Goal: Task Accomplishment & Management: Use online tool/utility

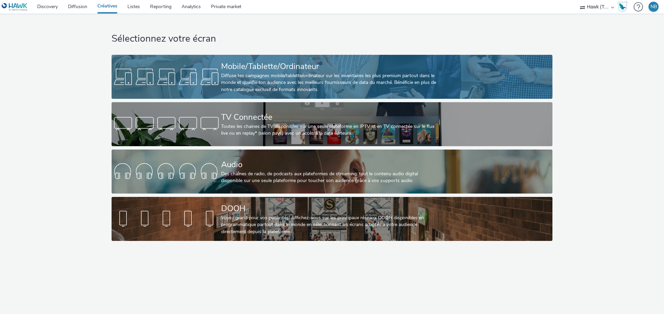
click at [248, 76] on div "Diffuse tes campagnes mobile/tablette/ordinateur sur les inventaires les plus p…" at bounding box center [330, 82] width 219 height 21
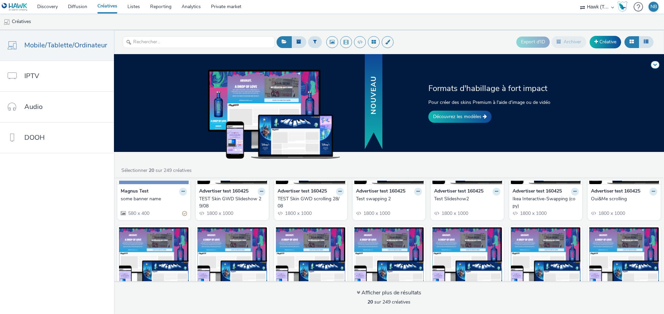
scroll to position [101, 0]
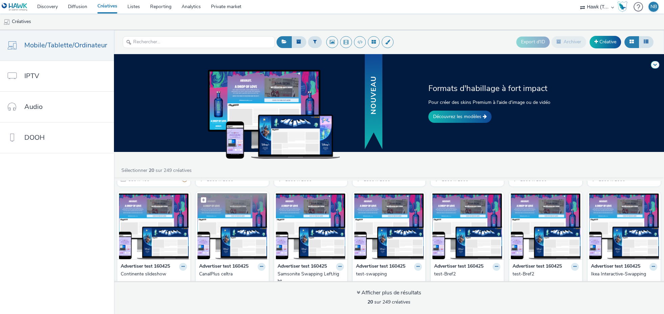
click at [235, 226] on img at bounding box center [232, 226] width 70 height 66
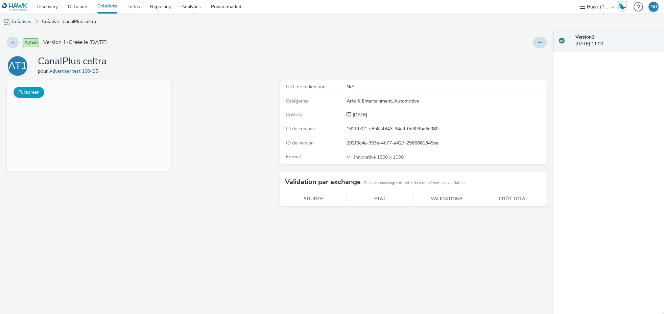
click at [30, 91] on button "Fullscreen" at bounding box center [29, 92] width 31 height 11
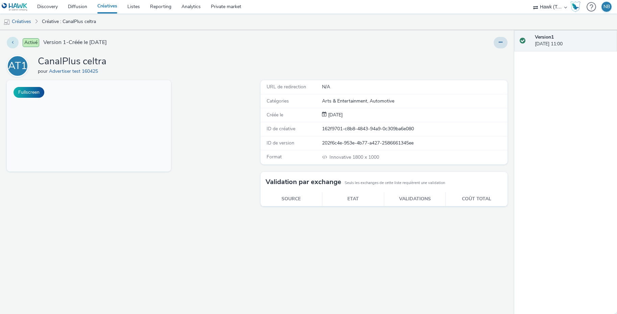
click at [11, 42] on button at bounding box center [13, 42] width 12 height 11
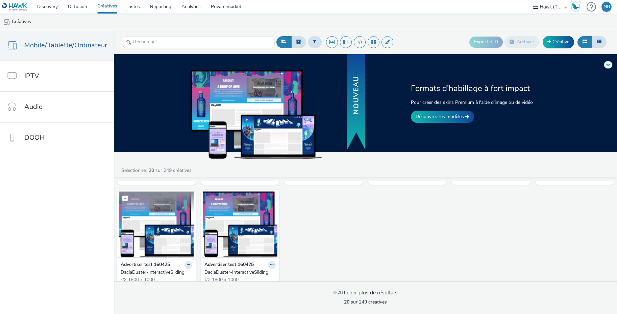
scroll to position [313, 0]
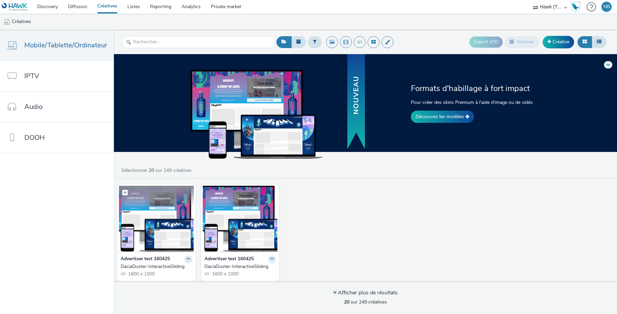
click at [154, 216] on img at bounding box center [156, 219] width 75 height 66
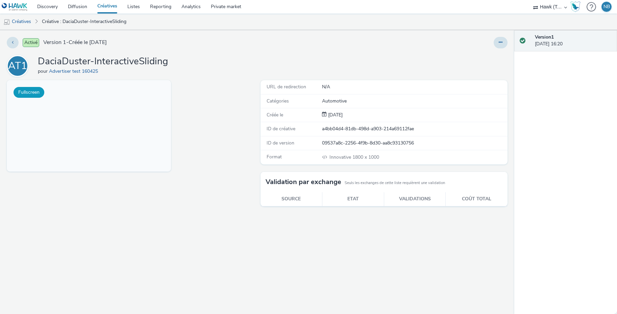
click at [34, 94] on button "Fullscreen" at bounding box center [29, 92] width 31 height 11
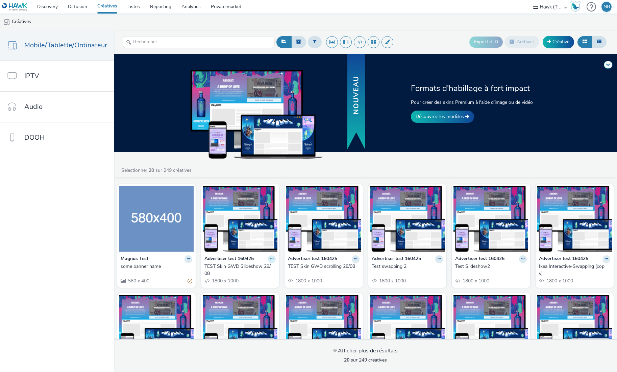
click at [270, 258] on icon at bounding box center [271, 259] width 3 height 4
click at [348, 164] on div "Formats d'habillage à fort impact Pour créer des skins Premium à l'aide d'image…" at bounding box center [365, 213] width 503 height 318
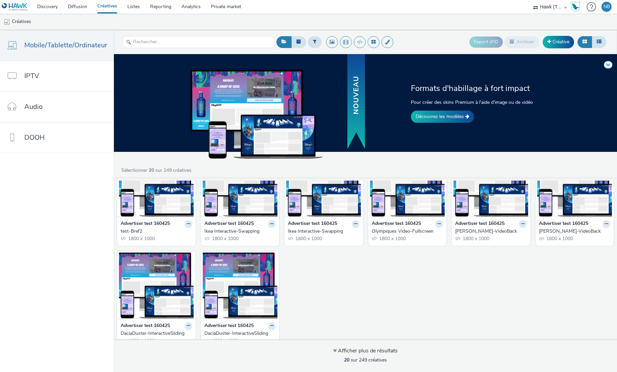
scroll to position [255, 0]
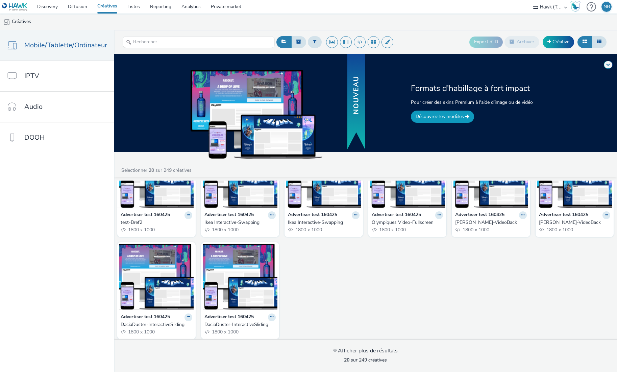
click at [446, 115] on link "Découvrez les modèles" at bounding box center [442, 117] width 63 height 12
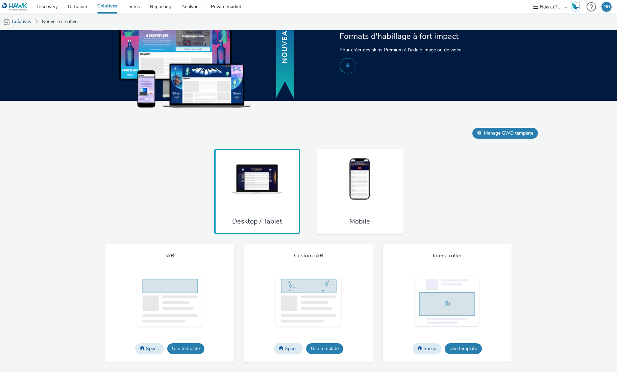
scroll to position [385, 0]
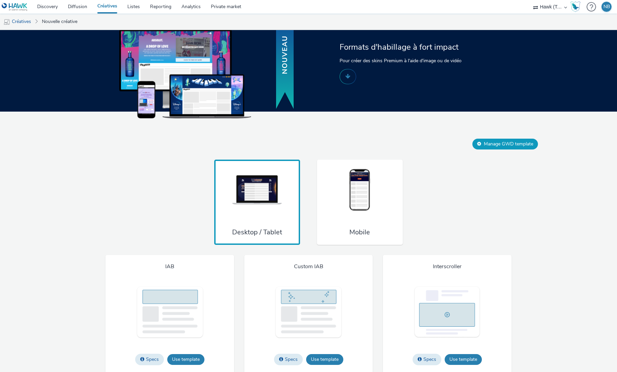
click at [489, 149] on button "Manage GWD template" at bounding box center [506, 144] width 66 height 11
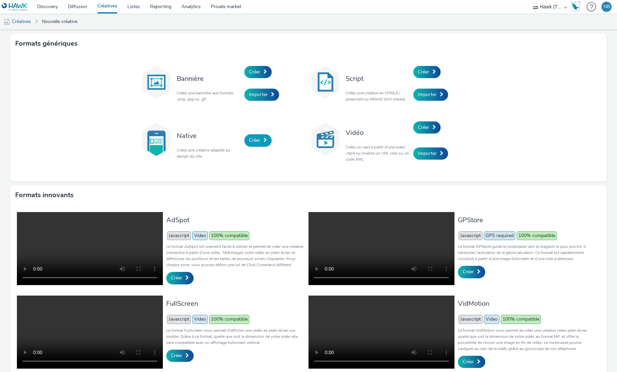
click at [255, 140] on span "Créer" at bounding box center [254, 140] width 11 height 6
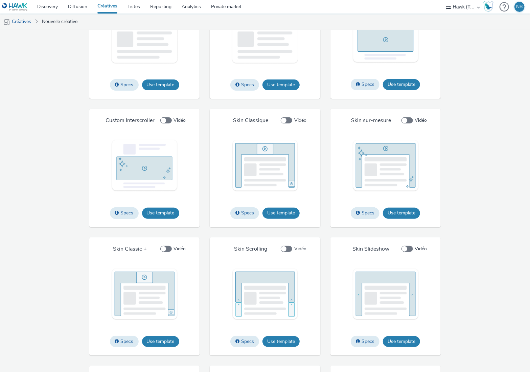
scroll to position [710, 0]
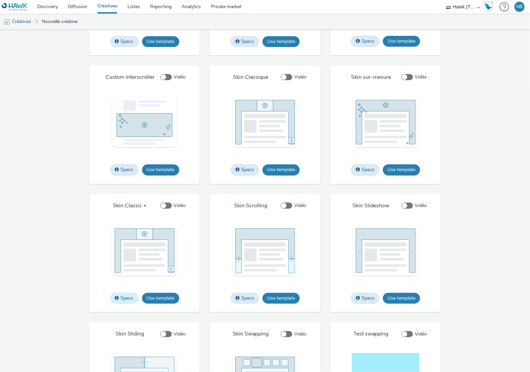
click at [123, 297] on button "Specs" at bounding box center [124, 297] width 29 height 11
click at [244, 168] on button "Specs" at bounding box center [244, 169] width 29 height 11
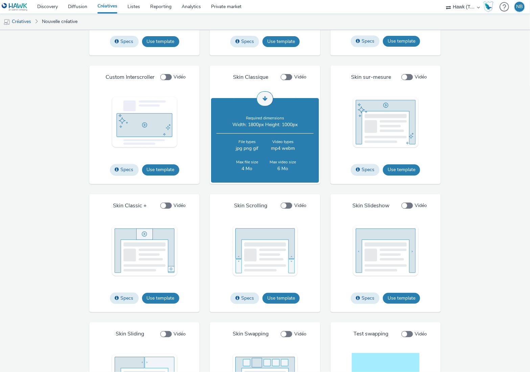
click at [77, 213] on div "IAB Specs Use template File types jpg png gif Max file size 4 Mo Custom IAB Spe…" at bounding box center [264, 190] width 441 height 507
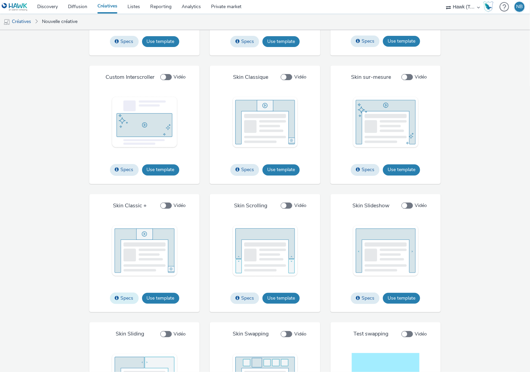
click at [123, 300] on button "Specs" at bounding box center [124, 297] width 29 height 11
click at [67, 275] on div "IAB Specs Use template File types jpg png gif Max file size 4 Mo Custom IAB Spe…" at bounding box center [264, 190] width 441 height 507
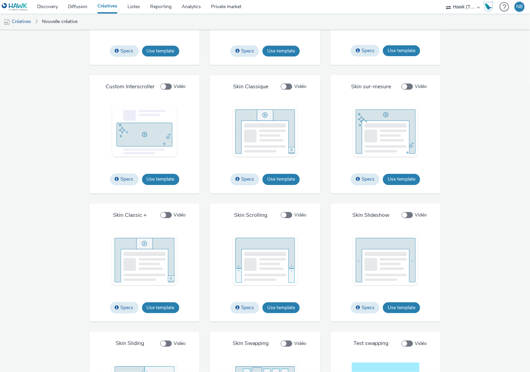
scroll to position [713, 0]
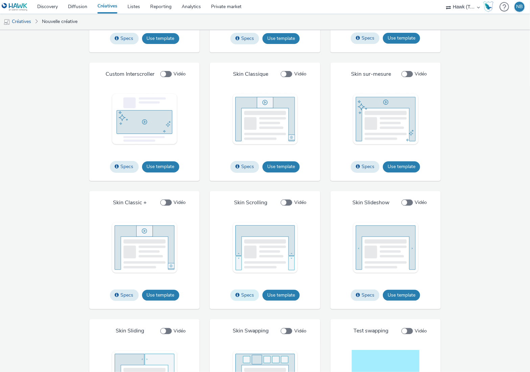
click at [248, 295] on button "Specs" at bounding box center [244, 294] width 29 height 11
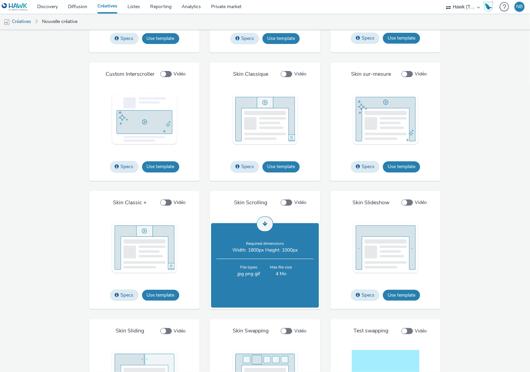
click at [79, 251] on div "IAB Specs Use template File types jpg png gif Max file size 4 Mo Custom IAB Spe…" at bounding box center [264, 187] width 441 height 507
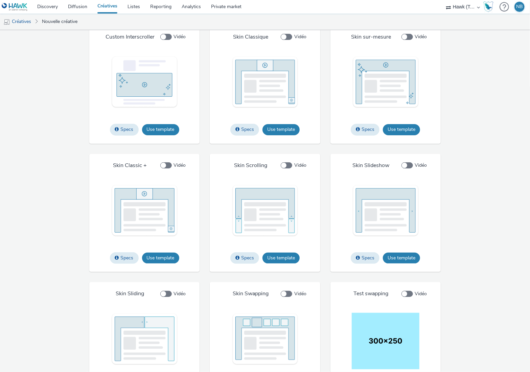
scroll to position [780, 0]
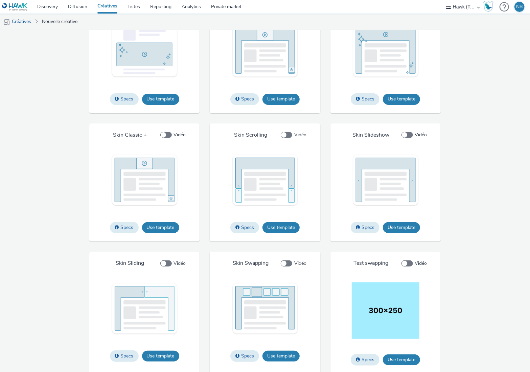
click at [362, 134] on h4 "Skin Slideshow" at bounding box center [371, 134] width 37 height 7
click at [399, 224] on button "Use template" at bounding box center [401, 227] width 37 height 11
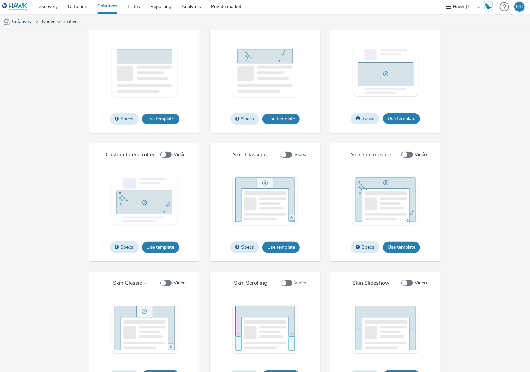
scroll to position [642, 0]
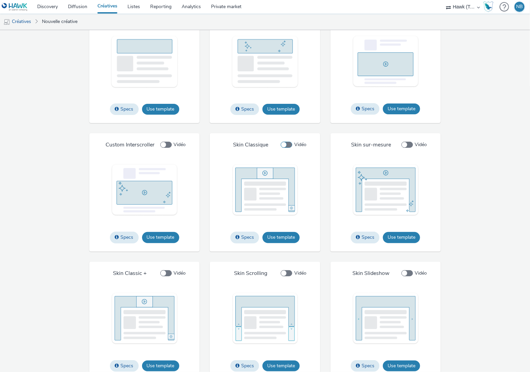
click at [285, 144] on span at bounding box center [286, 145] width 11 height 6
click at [285, 144] on input "Vidéo" at bounding box center [283, 145] width 4 height 4
click at [282, 144] on span at bounding box center [286, 145] width 11 height 6
click at [282, 144] on input "Vidéo" at bounding box center [283, 145] width 4 height 4
checkbox input "false"
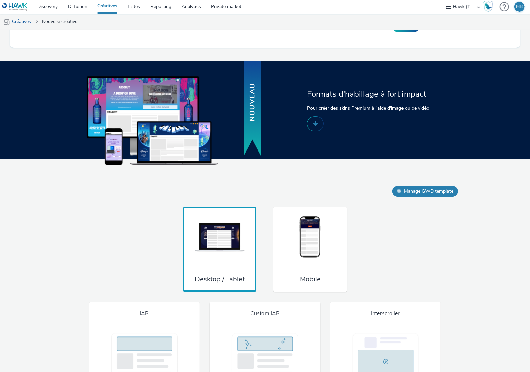
scroll to position [341, 0]
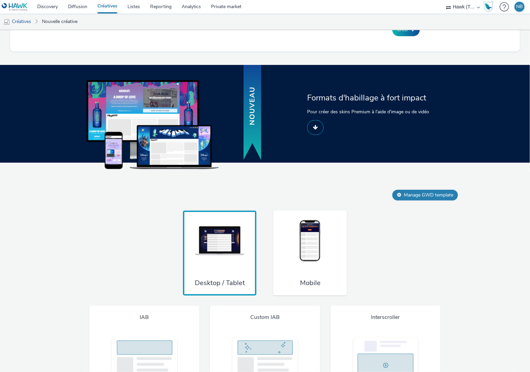
click at [315, 127] on span at bounding box center [315, 126] width 5 height 5
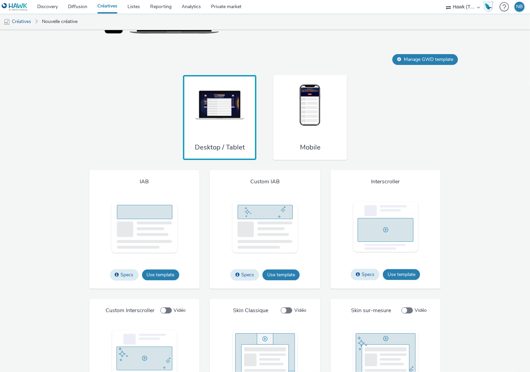
scroll to position [510, 0]
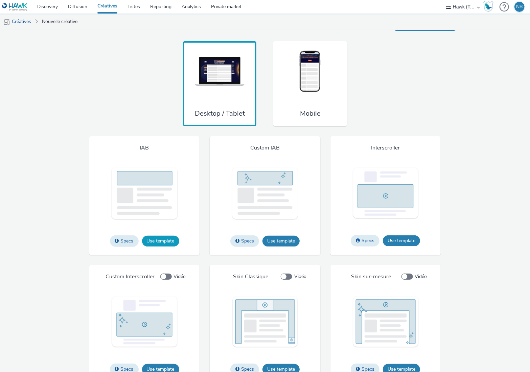
click at [160, 237] on button "Use template" at bounding box center [160, 241] width 37 height 11
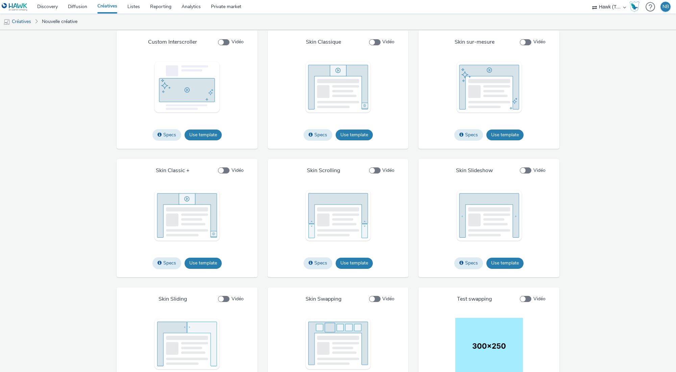
scroll to position [740, 0]
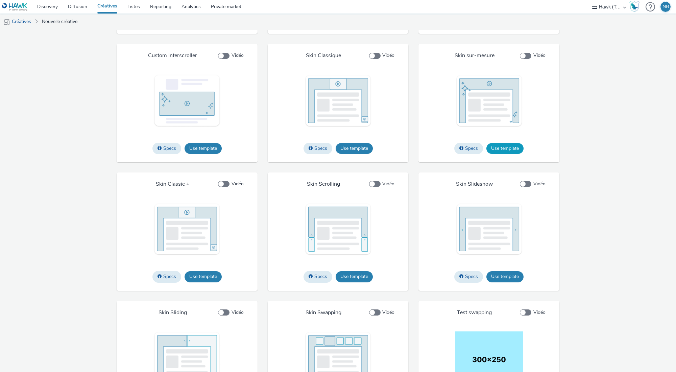
click at [501, 154] on button "Use template" at bounding box center [504, 148] width 37 height 11
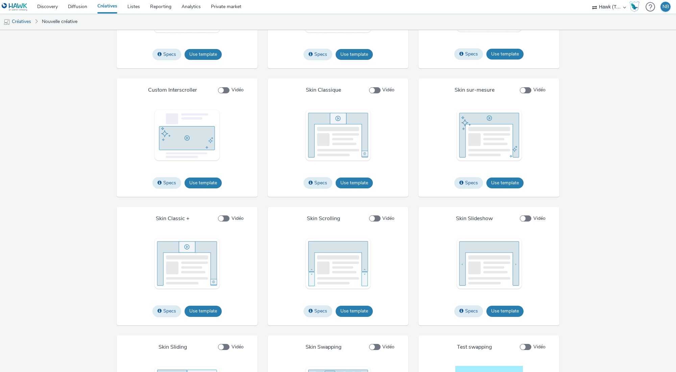
scroll to position [706, 0]
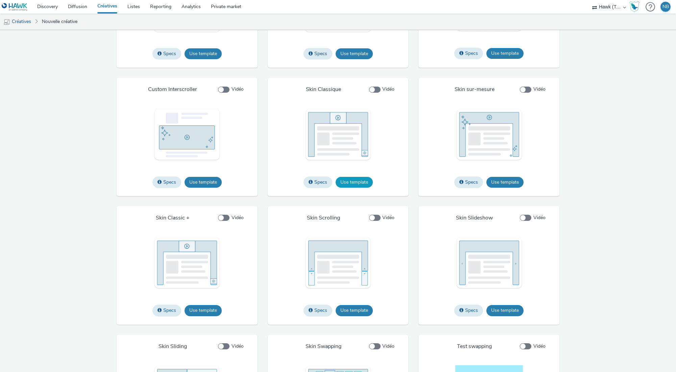
click at [352, 188] on button "Use template" at bounding box center [354, 182] width 37 height 11
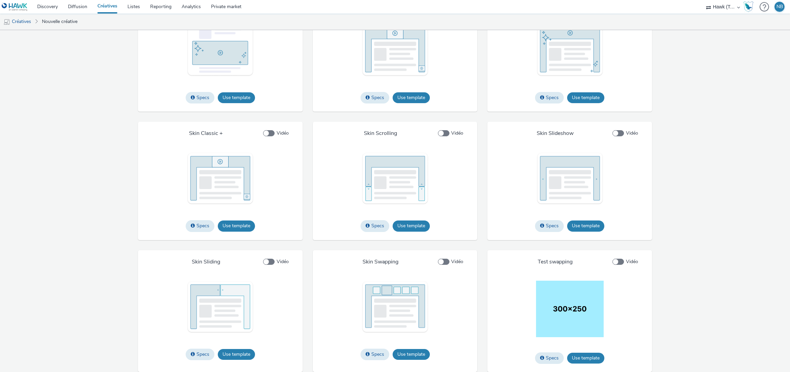
scroll to position [839, 0]
click at [676, 6] on div "Hawk (Tests 2021)" at bounding box center [722, 7] width 41 height 14
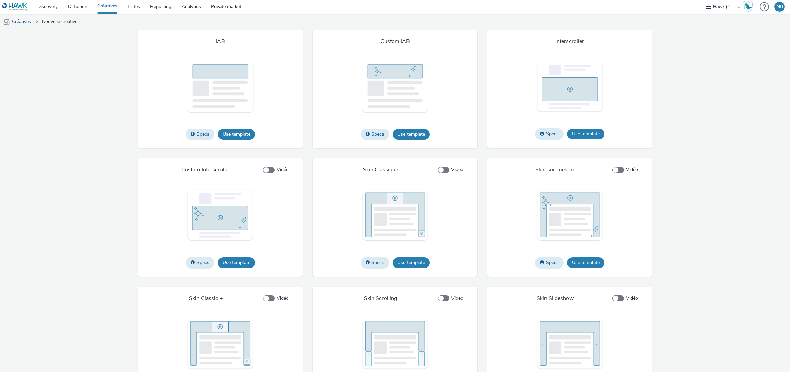
scroll to position [670, 0]
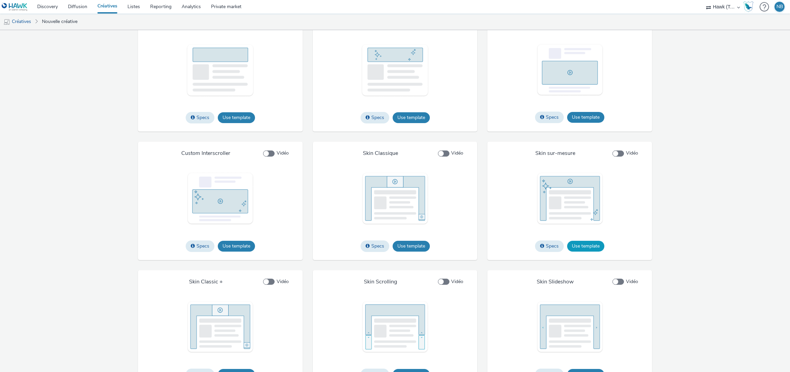
click at [584, 251] on button "Use template" at bounding box center [585, 246] width 37 height 11
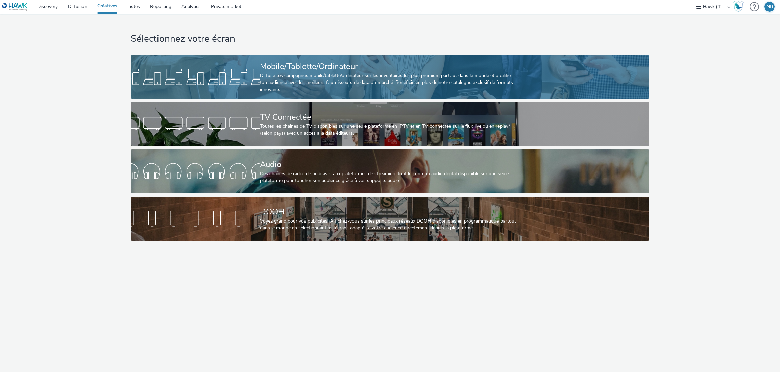
click at [292, 74] on div "Diffuse tes campagnes mobile/tablette/ordinateur sur les inventaires les plus p…" at bounding box center [389, 82] width 258 height 21
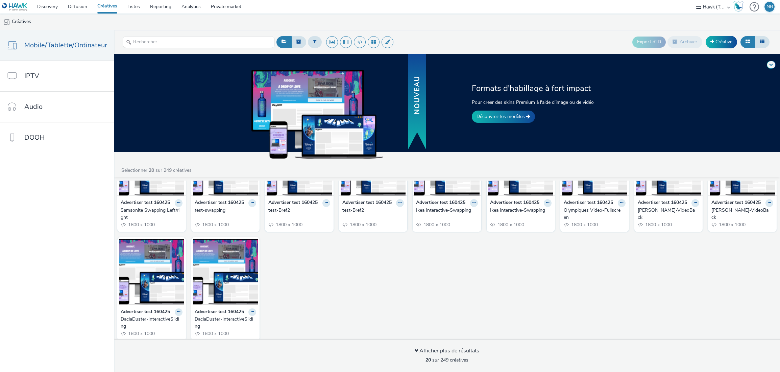
scroll to position [167, 0]
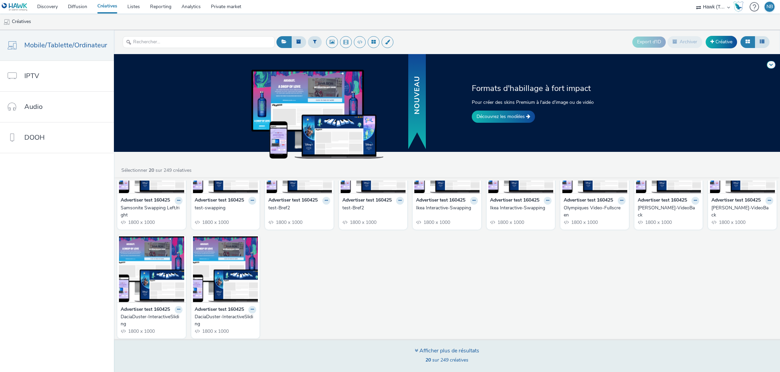
click at [418, 349] on div "Afficher plus de résultats" at bounding box center [447, 351] width 65 height 8
click at [415, 350] on icon at bounding box center [416, 349] width 3 height 5
click at [427, 349] on div "Afficher plus de résultats" at bounding box center [447, 351] width 65 height 8
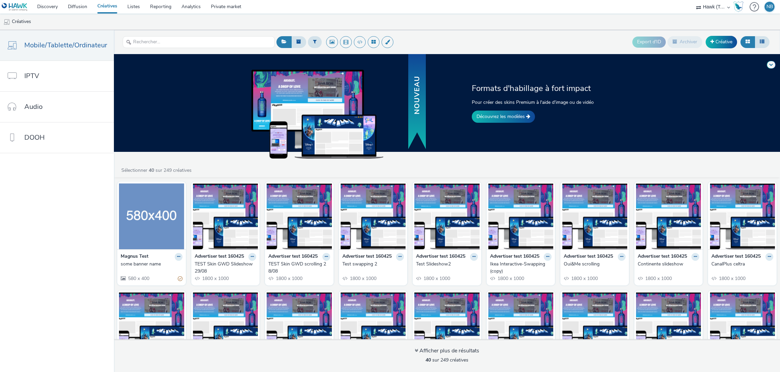
scroll to position [0, 0]
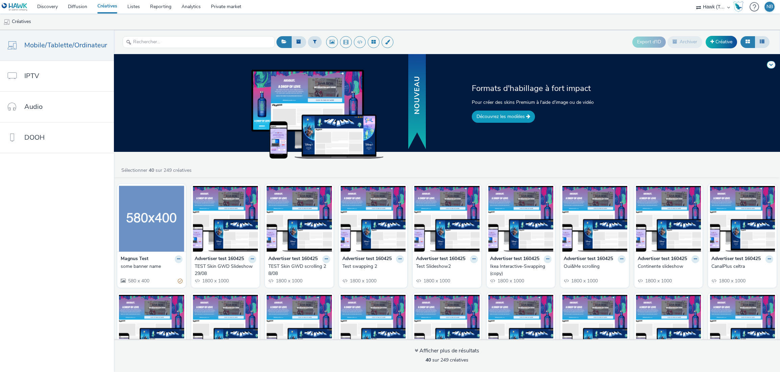
click at [487, 115] on link "Découvrez les modèles" at bounding box center [503, 117] width 63 height 12
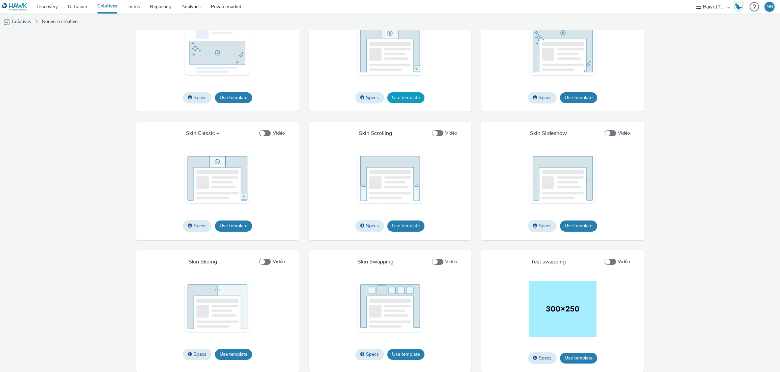
scroll to position [837, 0]
click at [239, 223] on button "Use template" at bounding box center [233, 225] width 37 height 11
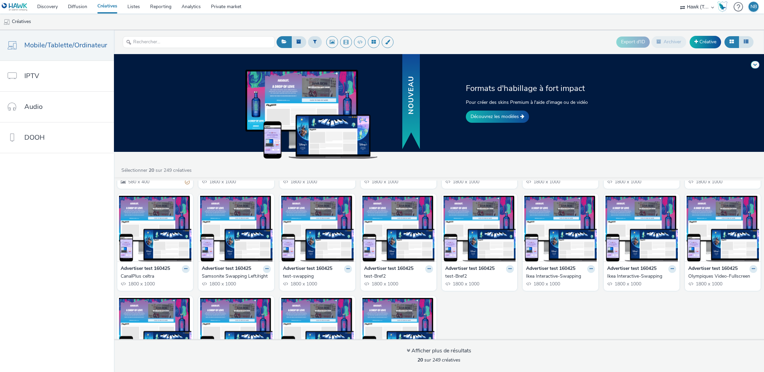
scroll to position [101, 0]
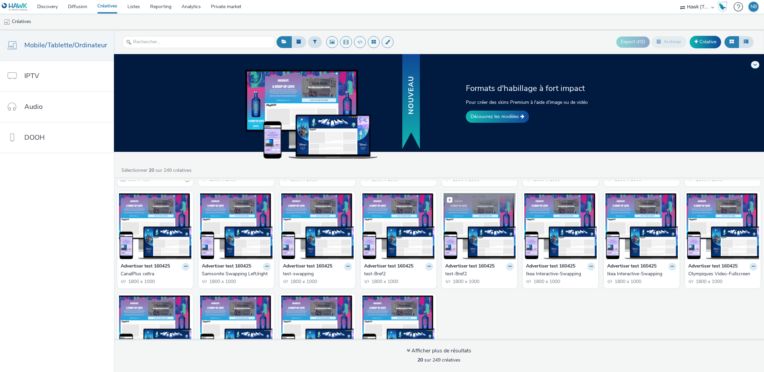
click at [490, 233] on img at bounding box center [479, 226] width 72 height 66
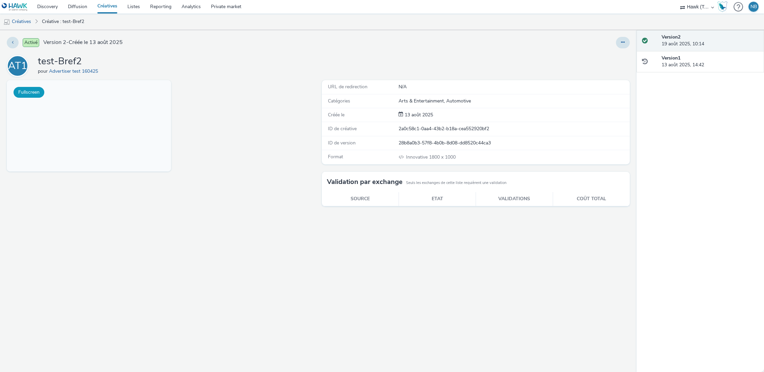
click at [25, 95] on button "Fullscreen" at bounding box center [29, 92] width 31 height 11
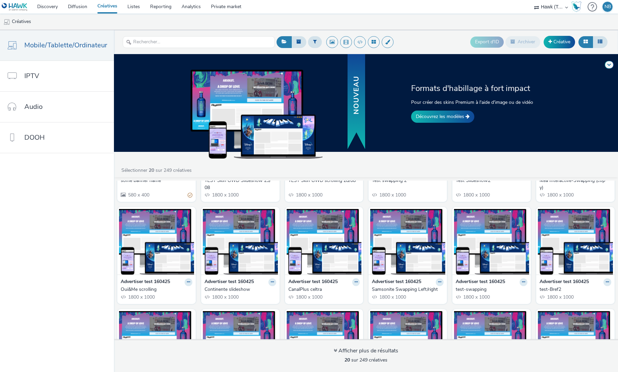
scroll to position [86, 0]
click at [316, 250] on img at bounding box center [324, 242] width 75 height 66
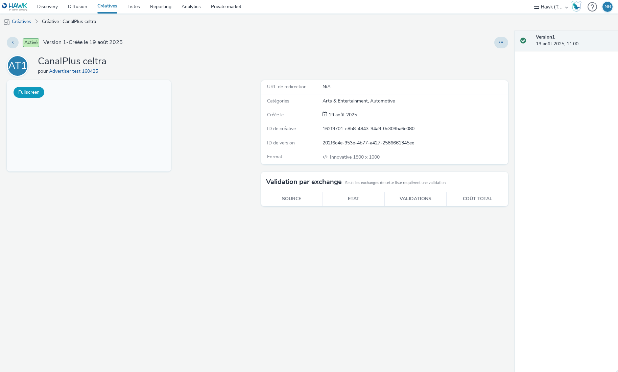
click at [27, 90] on button "Fullscreen" at bounding box center [29, 92] width 31 height 11
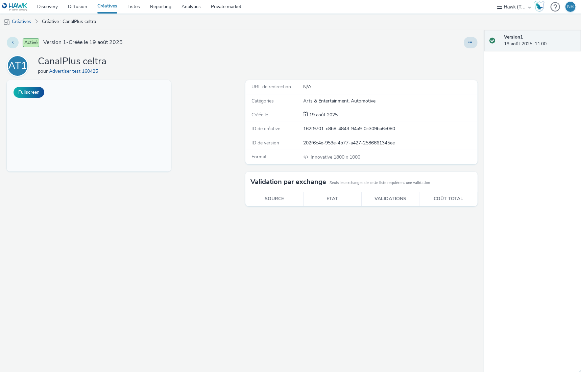
click at [14, 43] on button at bounding box center [13, 42] width 12 height 11
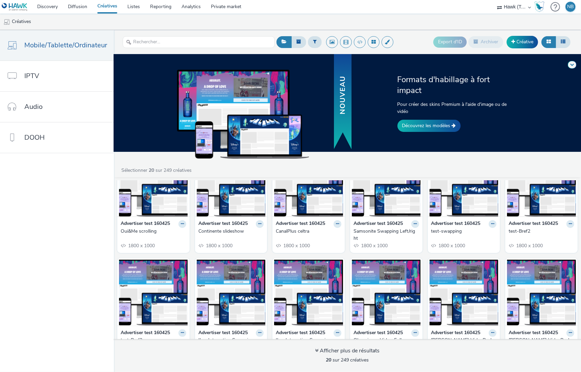
scroll to position [135, 0]
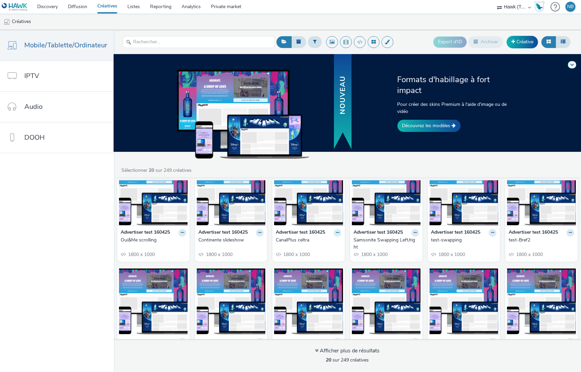
click at [336, 233] on icon at bounding box center [337, 233] width 3 height 4
click at [312, 244] on link "Modifier" at bounding box center [316, 245] width 51 height 14
click at [409, 161] on div "Formats d'habillage à fort impact Pour créer des skins Premium à l'aide d'image…" at bounding box center [347, 213] width 467 height 318
click at [387, 208] on img at bounding box center [386, 192] width 69 height 66
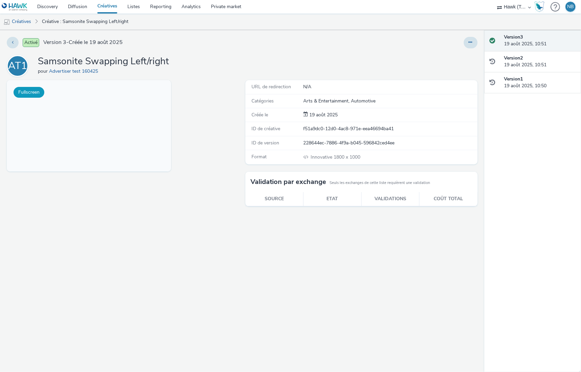
click at [26, 91] on button "Fullscreen" at bounding box center [29, 92] width 31 height 11
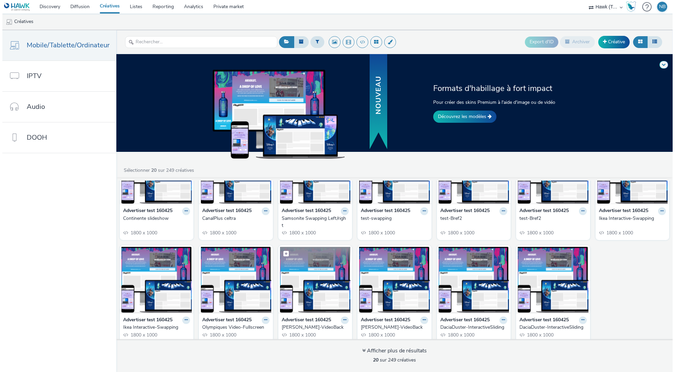
scroll to position [167, 0]
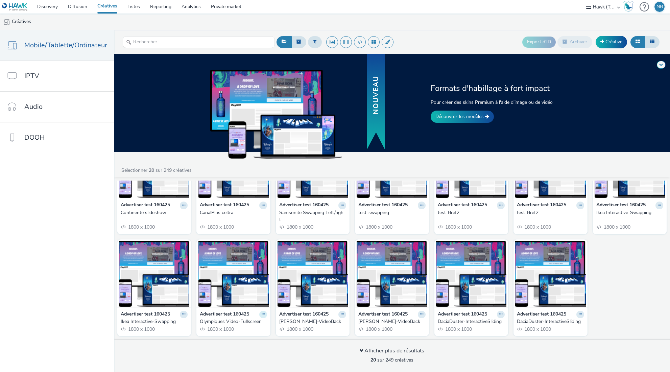
click at [259, 311] on button at bounding box center [263, 315] width 8 height 8
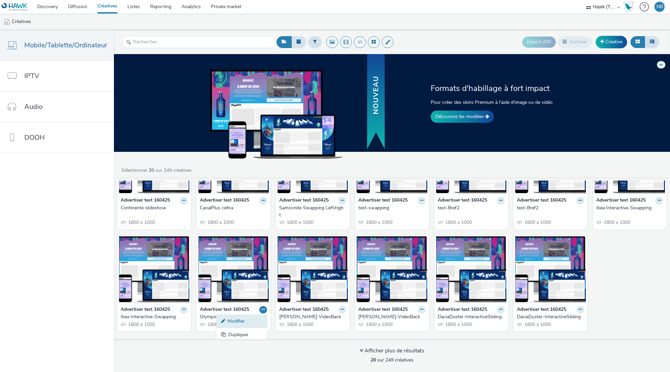
click at [239, 317] on link "Modifier" at bounding box center [241, 321] width 51 height 14
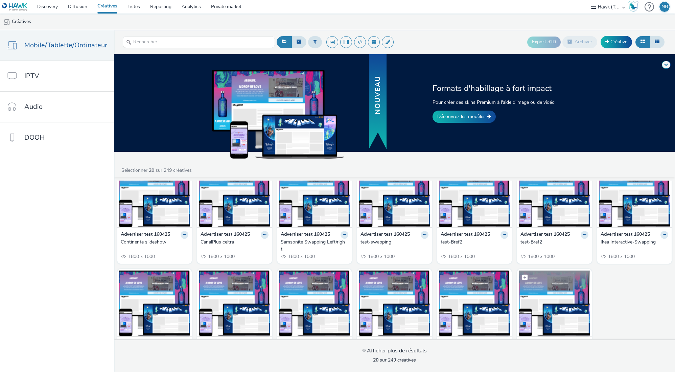
scroll to position [100, 0]
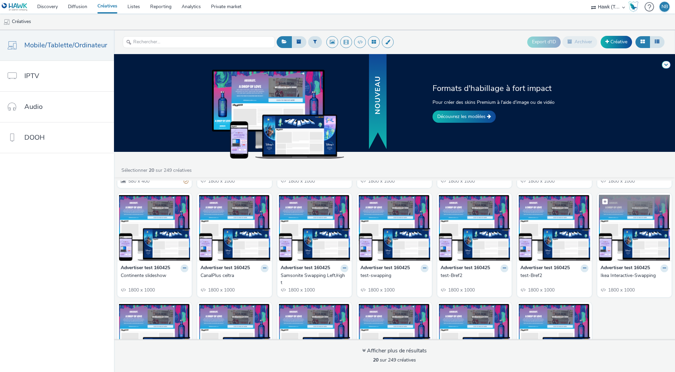
click at [612, 217] on img at bounding box center [634, 228] width 71 height 66
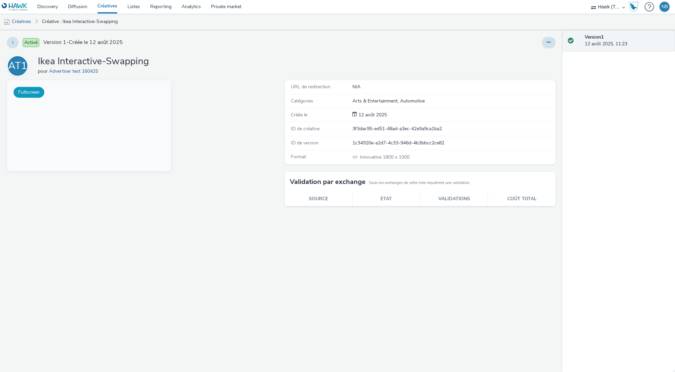
click at [26, 94] on button "Fullscreen" at bounding box center [29, 92] width 31 height 11
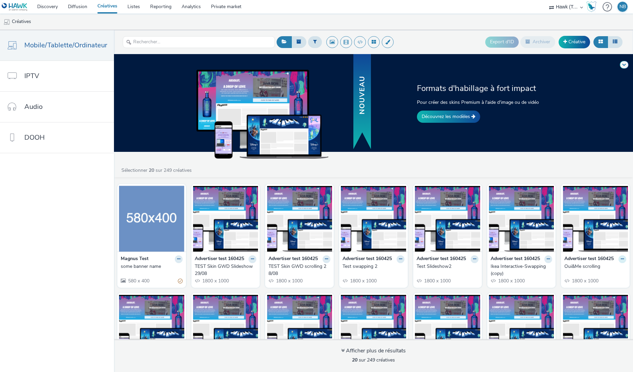
click at [621, 259] on icon at bounding box center [622, 259] width 3 height 4
click at [597, 271] on link "Modifier" at bounding box center [600, 271] width 51 height 14
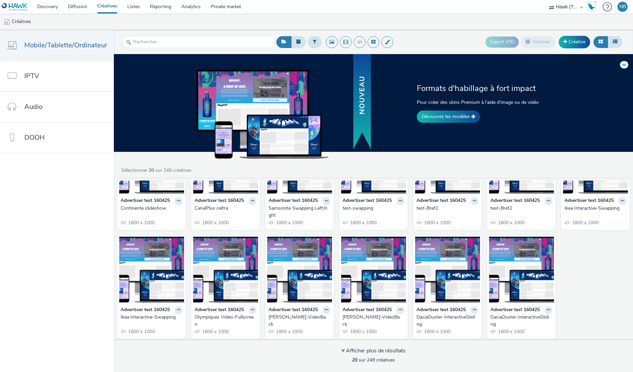
scroll to position [167, 0]
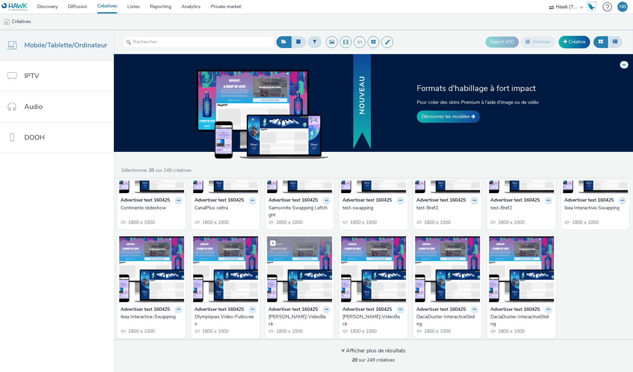
click at [303, 272] on img at bounding box center [299, 269] width 65 height 66
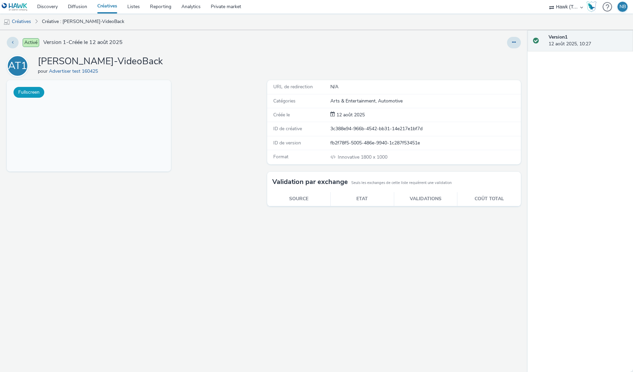
click at [25, 92] on button "Fullscreen" at bounding box center [29, 92] width 31 height 11
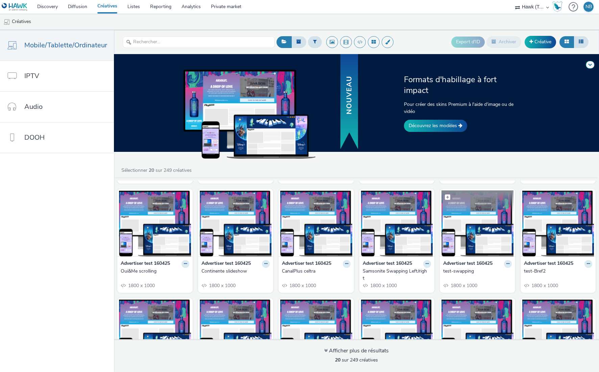
scroll to position [135, 0]
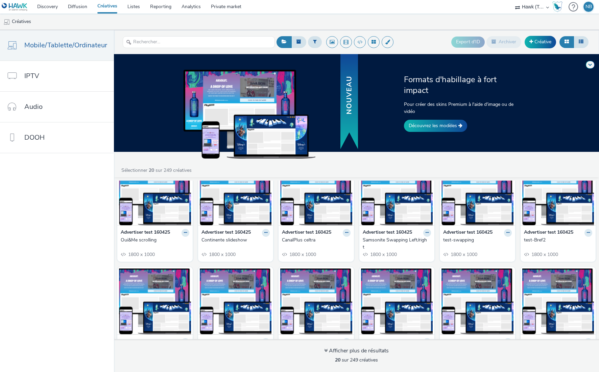
click at [487, 213] on img at bounding box center [477, 192] width 72 height 66
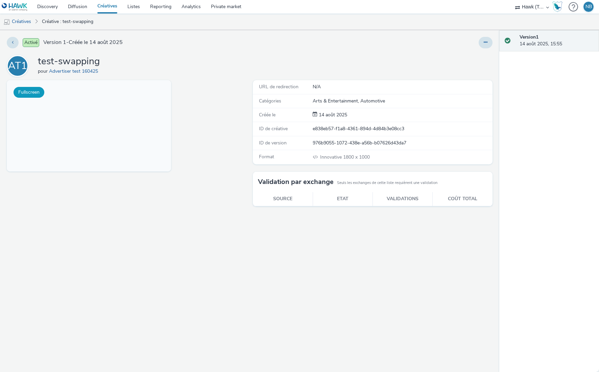
click at [32, 93] on button "Fullscreen" at bounding box center [29, 92] width 31 height 11
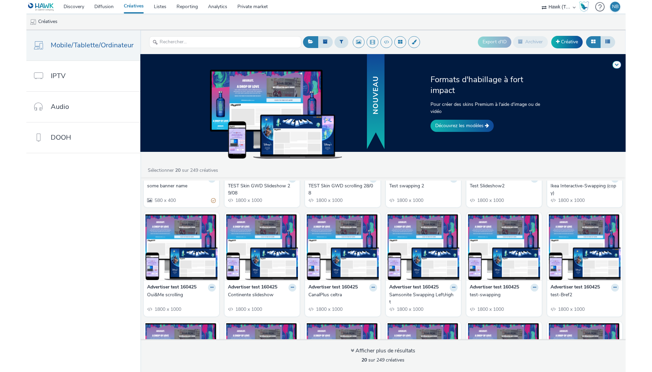
scroll to position [135, 0]
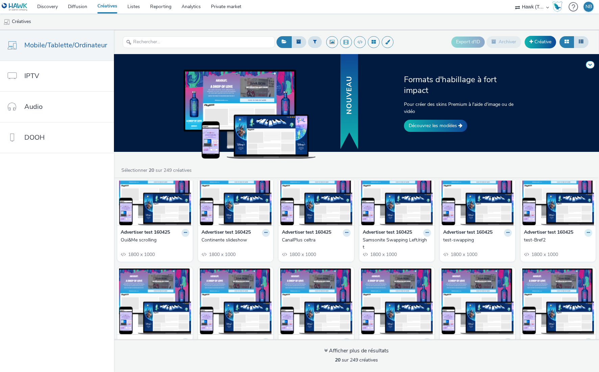
click at [587, 231] on icon at bounding box center [588, 233] width 3 height 4
click at [556, 242] on link "Modifier" at bounding box center [566, 245] width 51 height 14
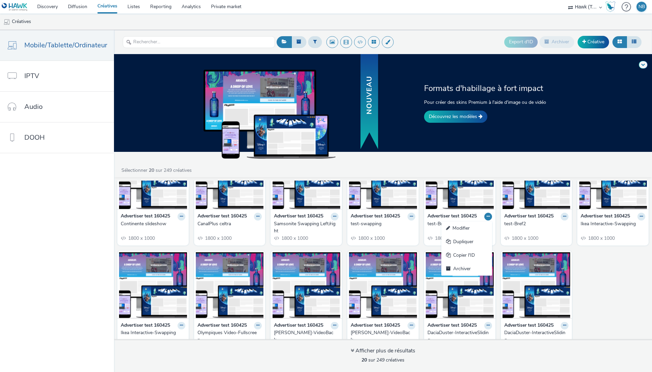
scroll to position [162, 0]
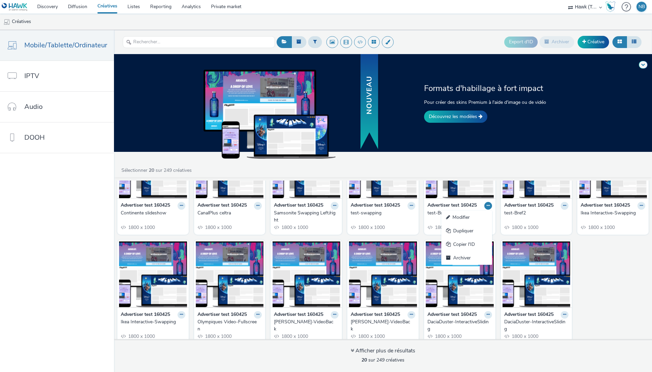
click at [587, 295] on div "[PERSON_NAME] Test some banner name 580 x 400 Advertiser test 160425 TEST Skin …" at bounding box center [383, 182] width 538 height 328
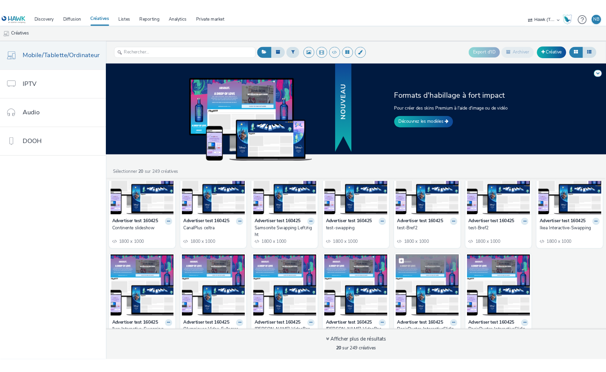
scroll to position [134, 0]
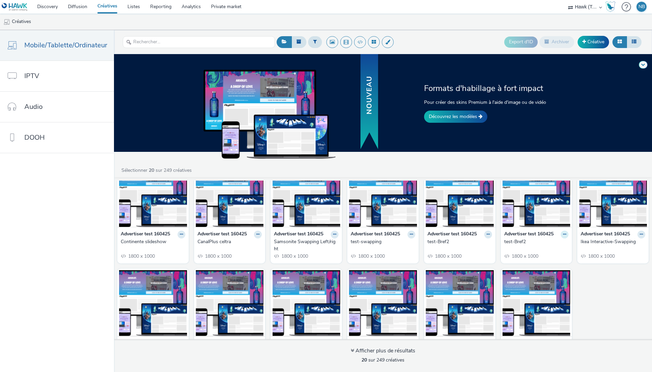
click at [563, 234] on icon at bounding box center [564, 234] width 3 height 4
click at [537, 244] on link "Modifier" at bounding box center [542, 246] width 51 height 14
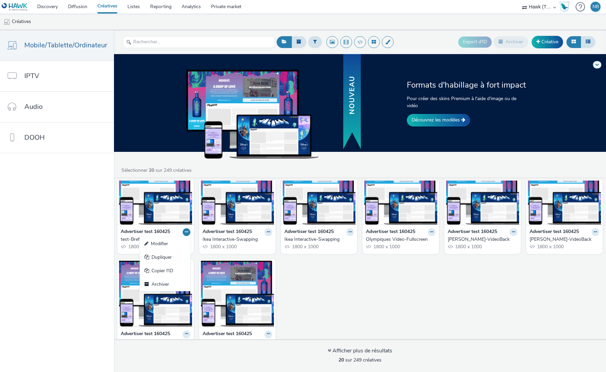
scroll to position [255, 0]
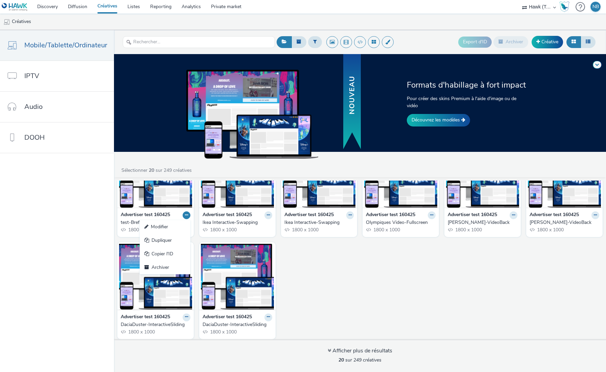
click at [341, 200] on img at bounding box center [319, 175] width 73 height 66
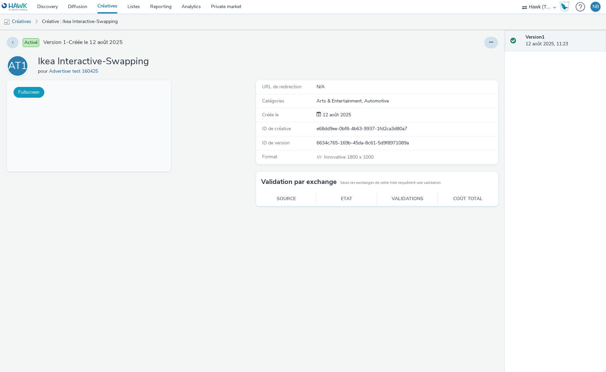
click at [31, 93] on button "Fullscreen" at bounding box center [29, 92] width 31 height 11
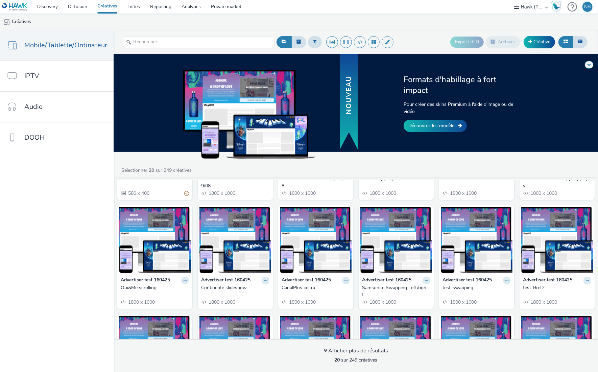
scroll to position [101, 0]
